Goal: Navigation & Orientation: Find specific page/section

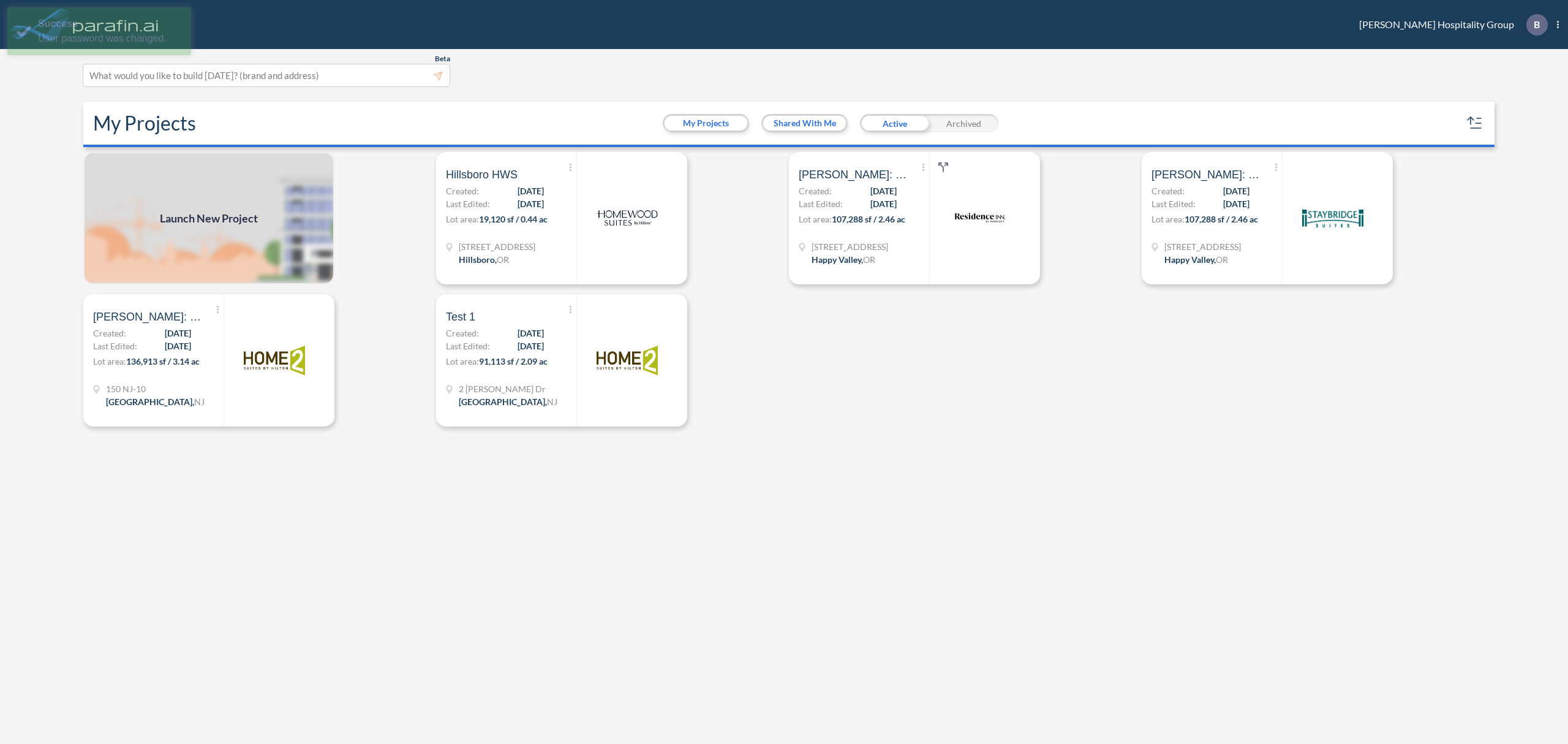
drag, startPoint x: 992, startPoint y: 438, endPoint x: 907, endPoint y: 408, distance: 90.1
click at [987, 434] on div "Launch New Project Show More Created with sketchtool. Archive Reports Share a c…" at bounding box center [784, 449] width 1411 height 595
click at [1561, 57] on div "Beta This experimental feature is still in beta. Help improve this by reporting…" at bounding box center [784, 396] width 1568 height 695
drag, startPoint x: 1332, startPoint y: 385, endPoint x: 1184, endPoint y: 336, distance: 155.9
click at [1330, 385] on div "Launch New Project Show More Created with sketchtool. Archive Reports Share a c…" at bounding box center [784, 449] width 1411 height 595
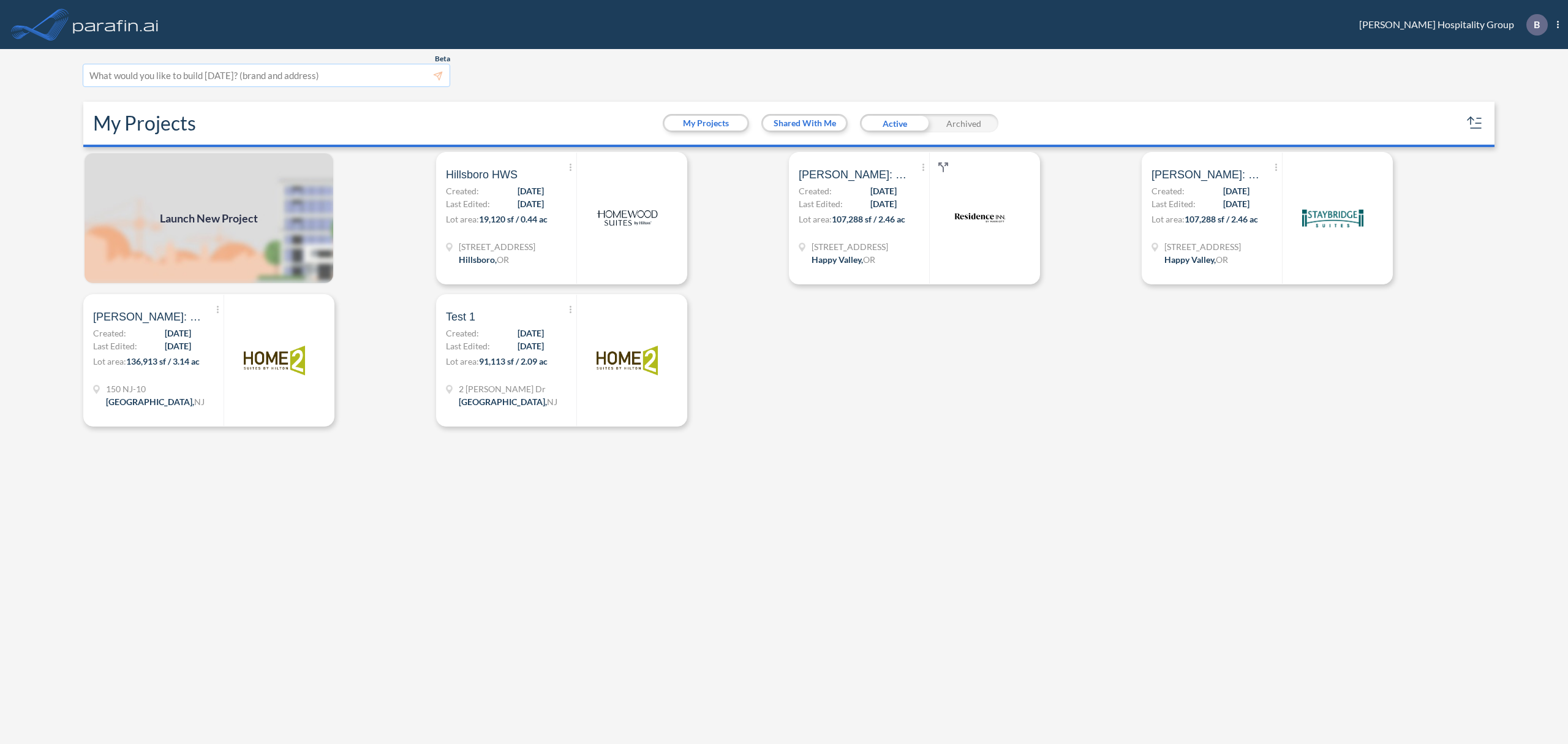
click at [329, 71] on div at bounding box center [267, 76] width 354 height 16
click at [318, 79] on div at bounding box center [267, 76] width 354 height 16
click at [1078, 508] on div "Launch New Project Show More Created with sketchtool. Archive Reports Share a c…" at bounding box center [784, 449] width 1411 height 595
drag, startPoint x: 1207, startPoint y: 484, endPoint x: 1218, endPoint y: 459, distance: 27.3
click at [1208, 484] on div "Launch New Project Show More Created with sketchtool. Archive Reports Share a c…" at bounding box center [784, 449] width 1411 height 595
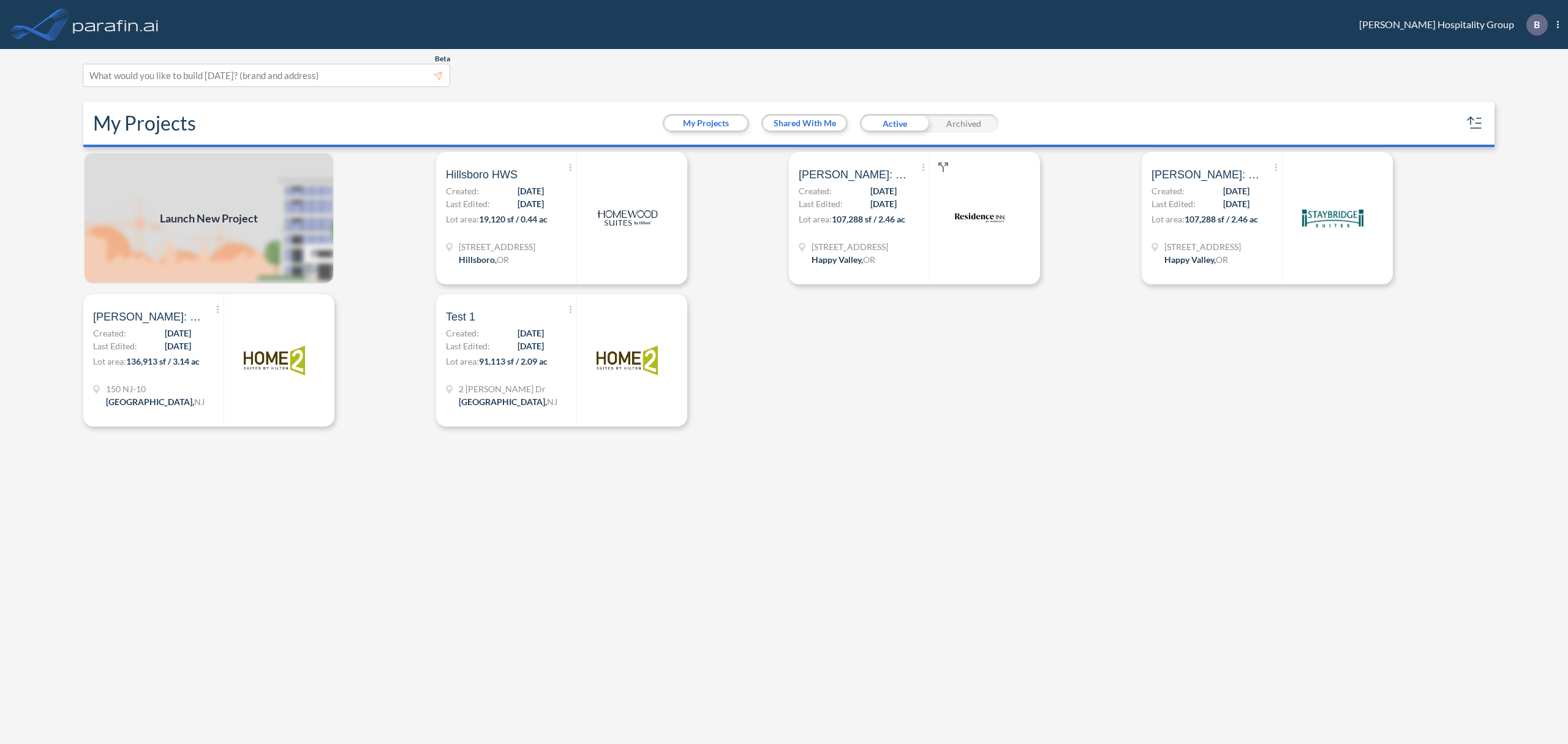
click at [1029, 652] on div "Launch New Project Show More Created with sketchtool. Archive Reports Share a c…" at bounding box center [784, 449] width 1411 height 595
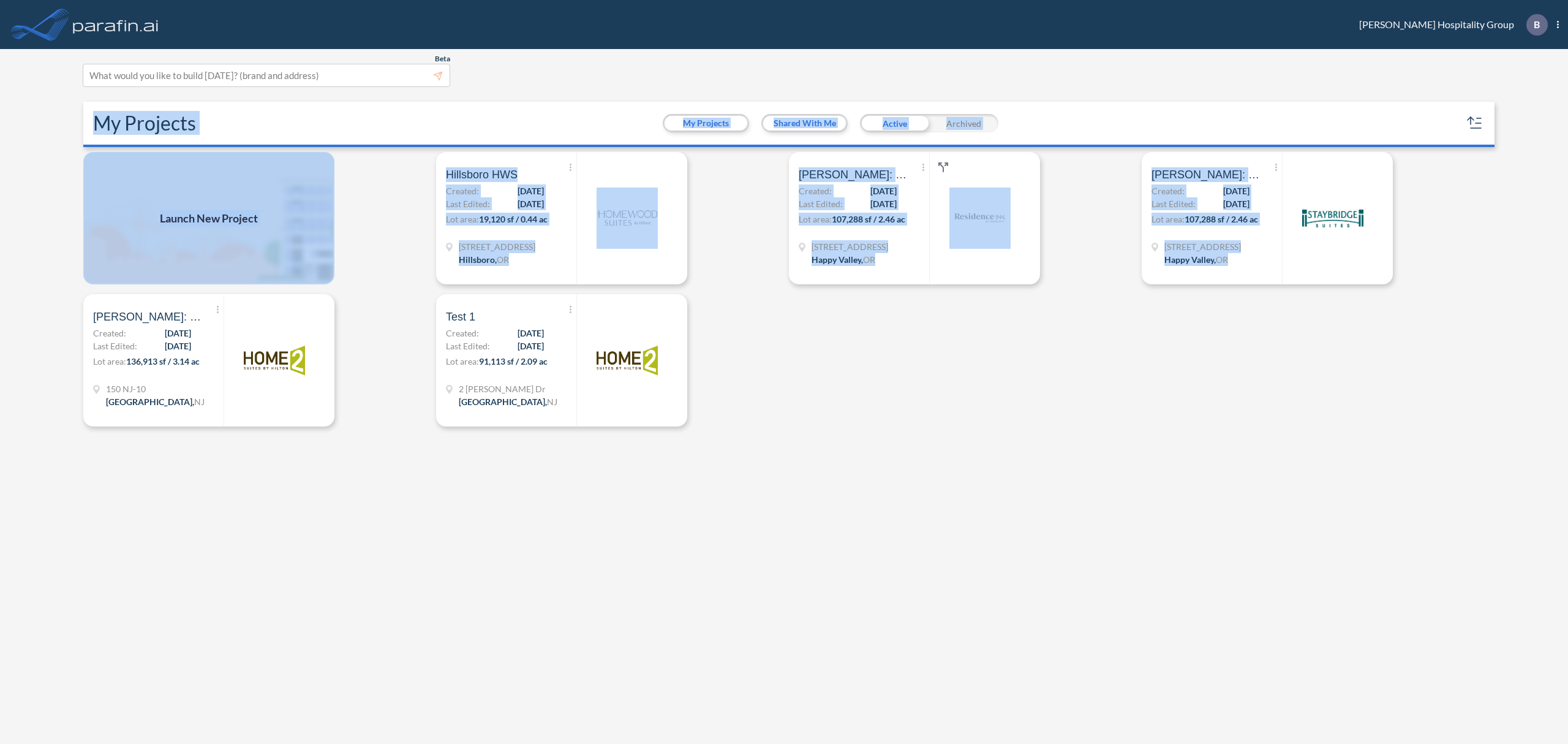
drag, startPoint x: 470, startPoint y: 121, endPoint x: 1167, endPoint y: 459, distance: 774.6
click at [1167, 462] on div "Beta This experimental feature is still in beta. Help improve this by reporting…" at bounding box center [784, 396] width 1568 height 695
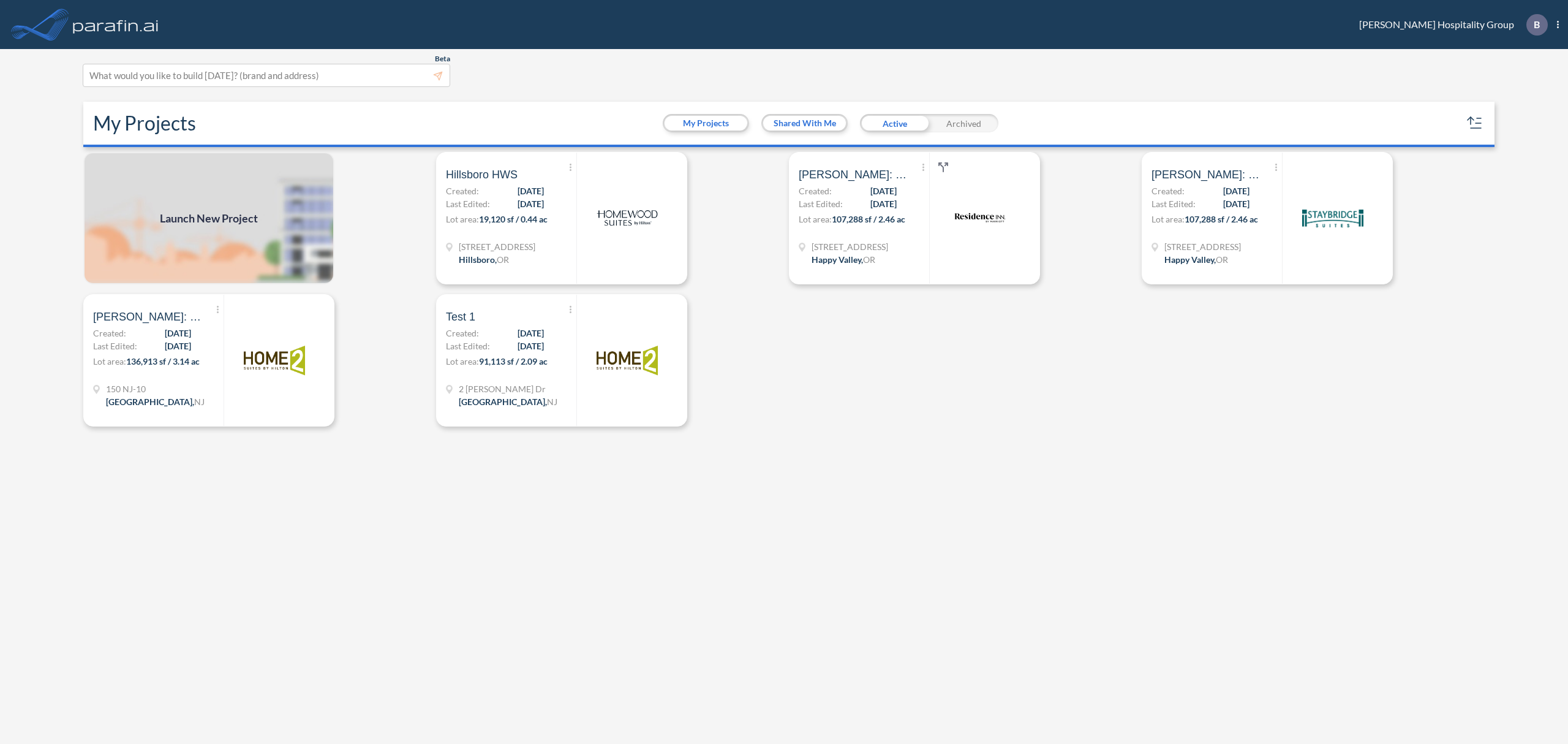
drag, startPoint x: 1167, startPoint y: 459, endPoint x: 1061, endPoint y: 448, distance: 106.6
click at [1165, 459] on div "Launch New Project Show More Created with sketchtool. Archive Reports Share a c…" at bounding box center [784, 449] width 1411 height 595
click at [1539, 28] on p "B" at bounding box center [1537, 24] width 6 height 11
click at [1490, 265] on div "Beta This experimental feature is still in beta. Help improve this by reporting…" at bounding box center [784, 396] width 1568 height 695
click at [957, 414] on div "Launch New Project Show More Created with sketchtool. Archive Reports Share a c…" at bounding box center [784, 449] width 1411 height 595
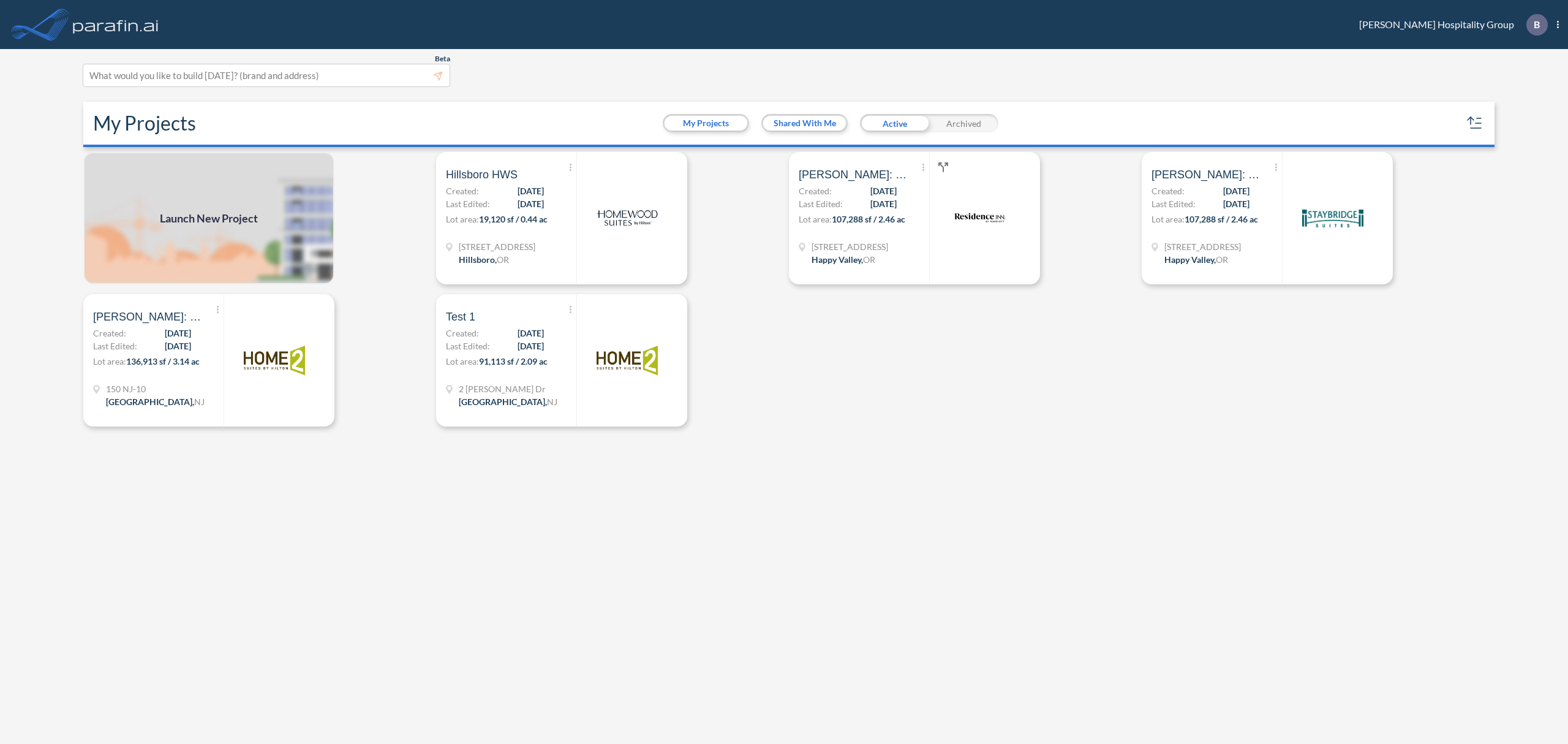
click at [1246, 469] on div "Launch New Project Show More Created with sketchtool. Archive Reports Share a c…" at bounding box center [784, 449] width 1411 height 595
click at [1322, 459] on div "Launch New Project Show More Created with sketchtool. Archive Reports Share a c…" at bounding box center [784, 449] width 1411 height 595
click at [1487, 345] on div "Launch New Project Show More Created with sketchtool. Archive Reports Share a c…" at bounding box center [784, 449] width 1411 height 595
drag, startPoint x: 1175, startPoint y: 414, endPoint x: 1213, endPoint y: 395, distance: 42.5
click at [1177, 414] on div "Launch New Project Show More Created with sketchtool. Archive Reports Share a c…" at bounding box center [784, 449] width 1411 height 595
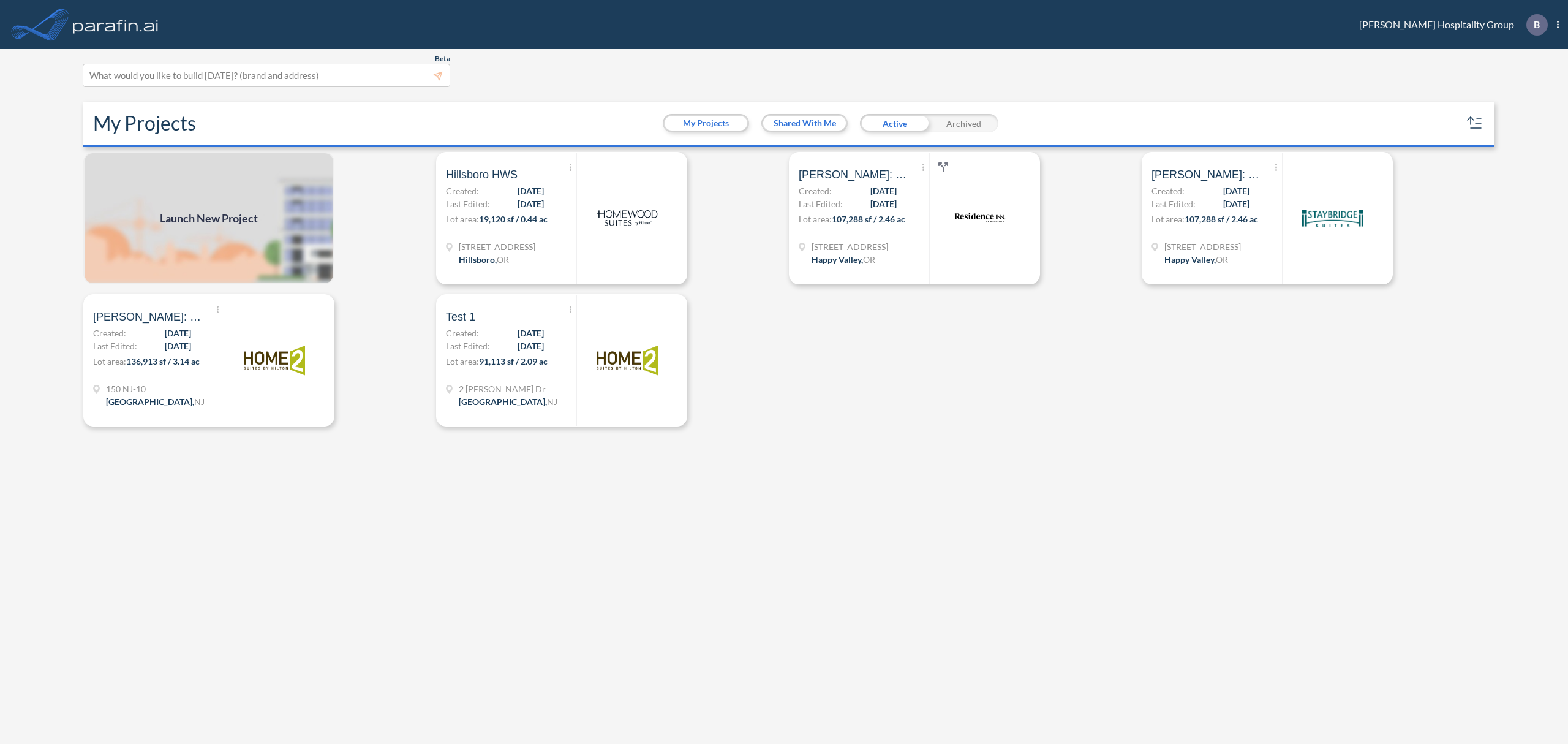
drag, startPoint x: 1358, startPoint y: 332, endPoint x: 1351, endPoint y: 328, distance: 8.1
click at [1360, 332] on div "Launch New Project Show More Created with sketchtool. Archive Reports Share a c…" at bounding box center [784, 449] width 1411 height 595
drag, startPoint x: 603, startPoint y: 425, endPoint x: 915, endPoint y: 342, distance: 322.9
click at [927, 342] on div "Launch New Project Show More Created with sketchtool. Archive Reports Share a c…" at bounding box center [784, 449] width 1411 height 595
click at [947, 124] on div "Archived" at bounding box center [964, 123] width 69 height 19
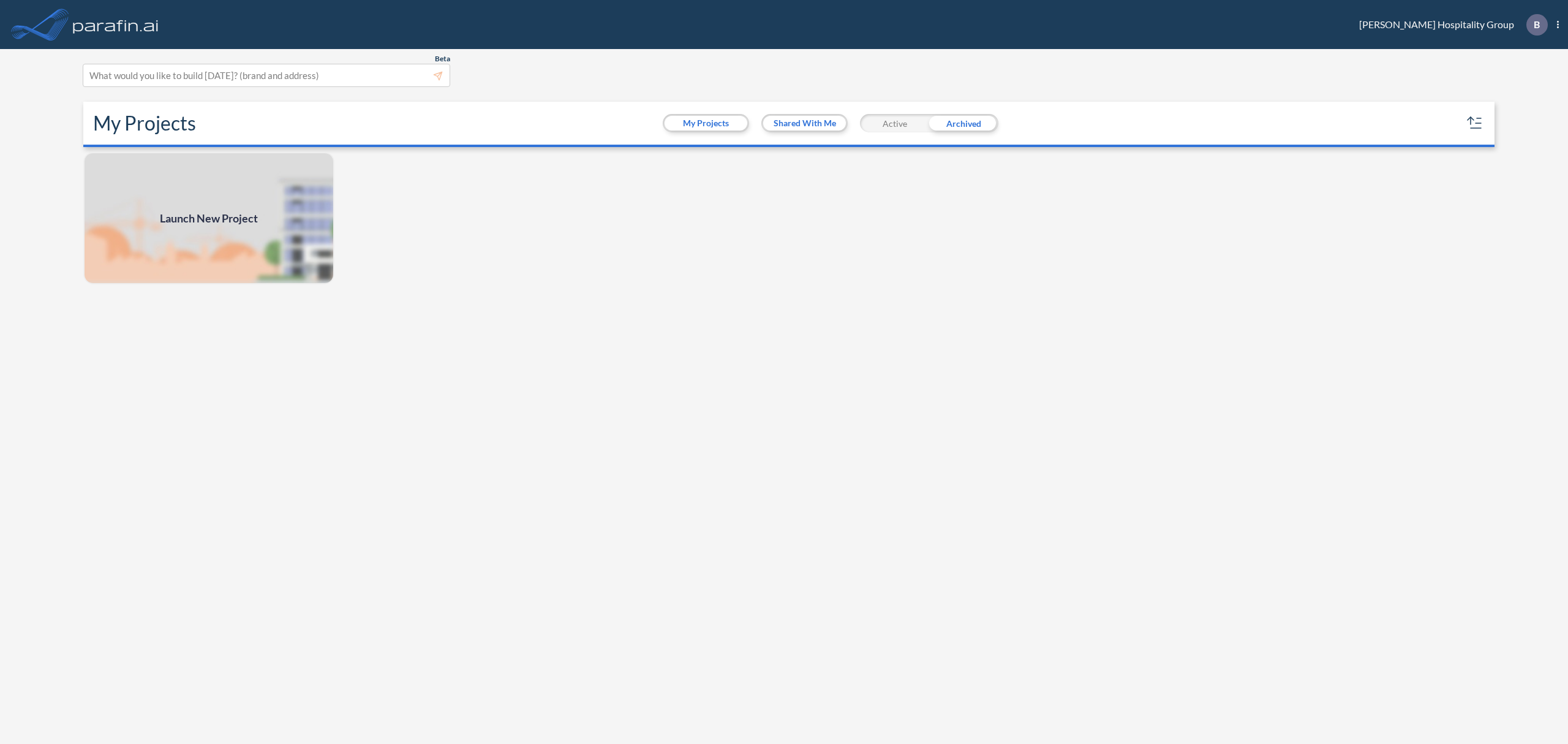
click at [907, 122] on div "Active" at bounding box center [894, 123] width 69 height 19
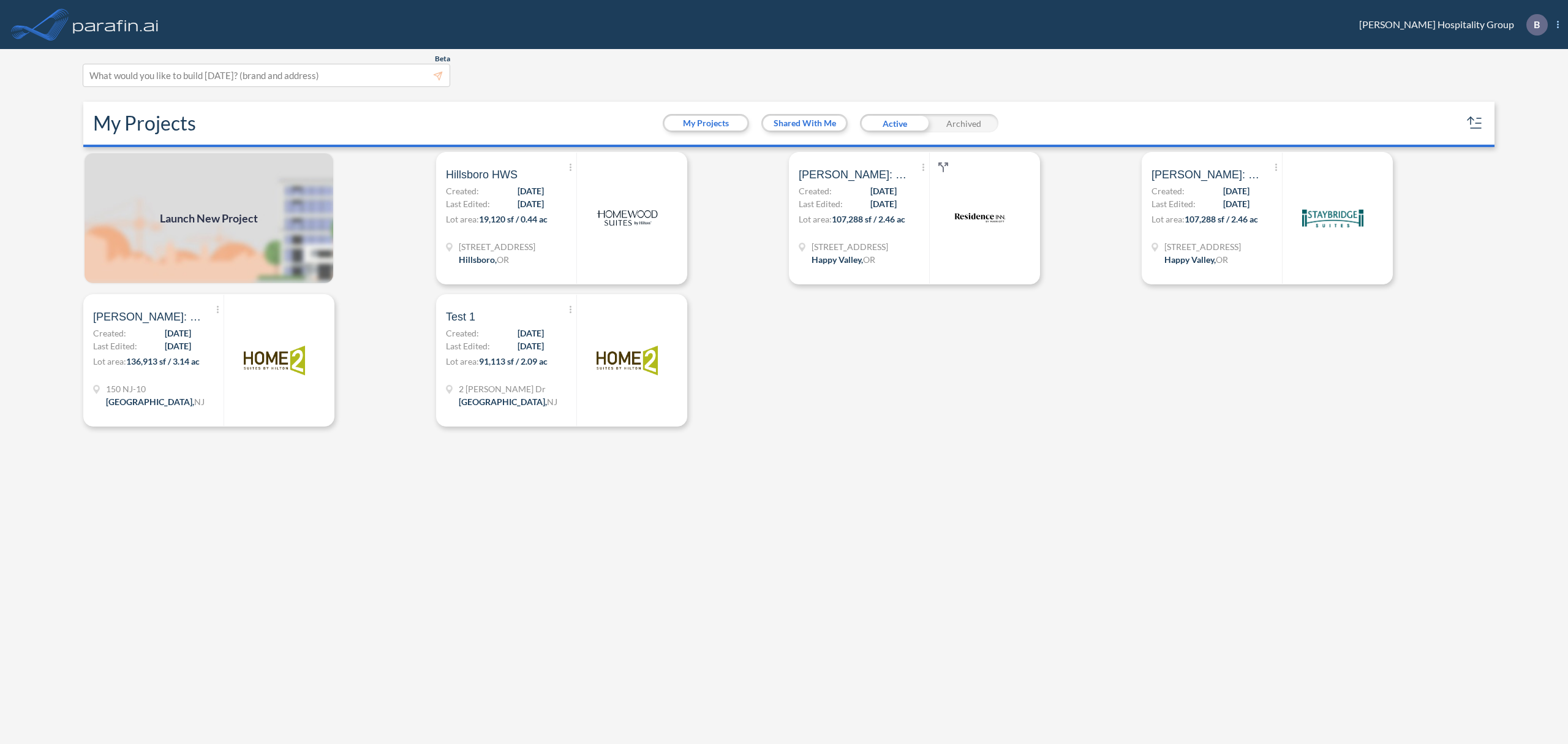
click at [1558, 24] on icon at bounding box center [1558, 24] width 1 height 7
click at [1508, 240] on div "Beta This experimental feature is still in beta. Help improve this by reporting…" at bounding box center [784, 396] width 1568 height 695
click at [568, 169] on span "Show More Created with sketchtool." at bounding box center [570, 168] width 13 height 19
click at [733, 356] on link "Show More Created with sketchtool. Archive 0 Reports Share a copy Test 1 Create…" at bounding box center [607, 360] width 353 height 133
click at [781, 322] on link "Show More Created with sketchtool. Archive Reports Share a copy Test 1 Created:…" at bounding box center [607, 360] width 353 height 133
